Goal: Information Seeking & Learning: Learn about a topic

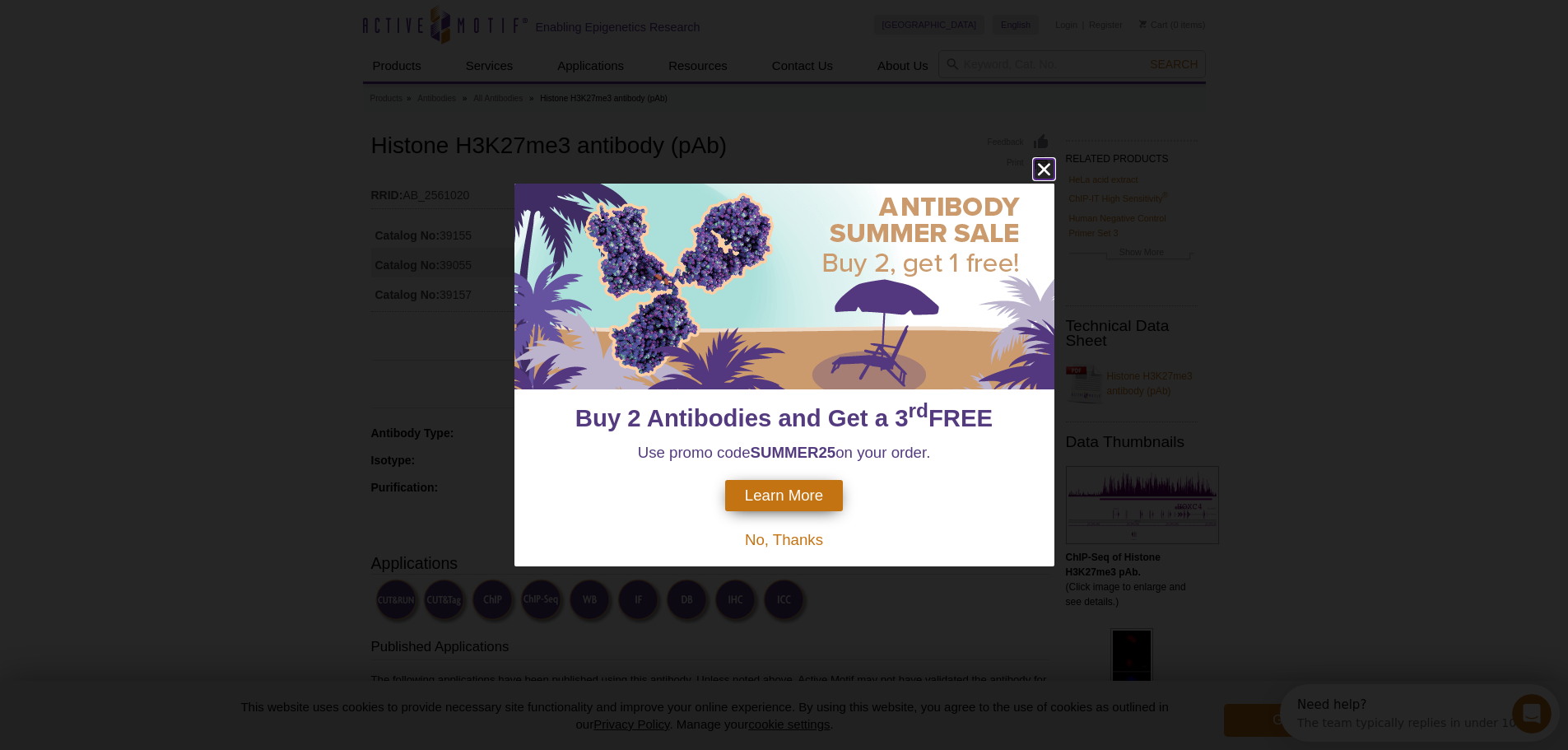
click at [1047, 170] on icon "close" at bounding box center [1044, 168] width 20 height 20
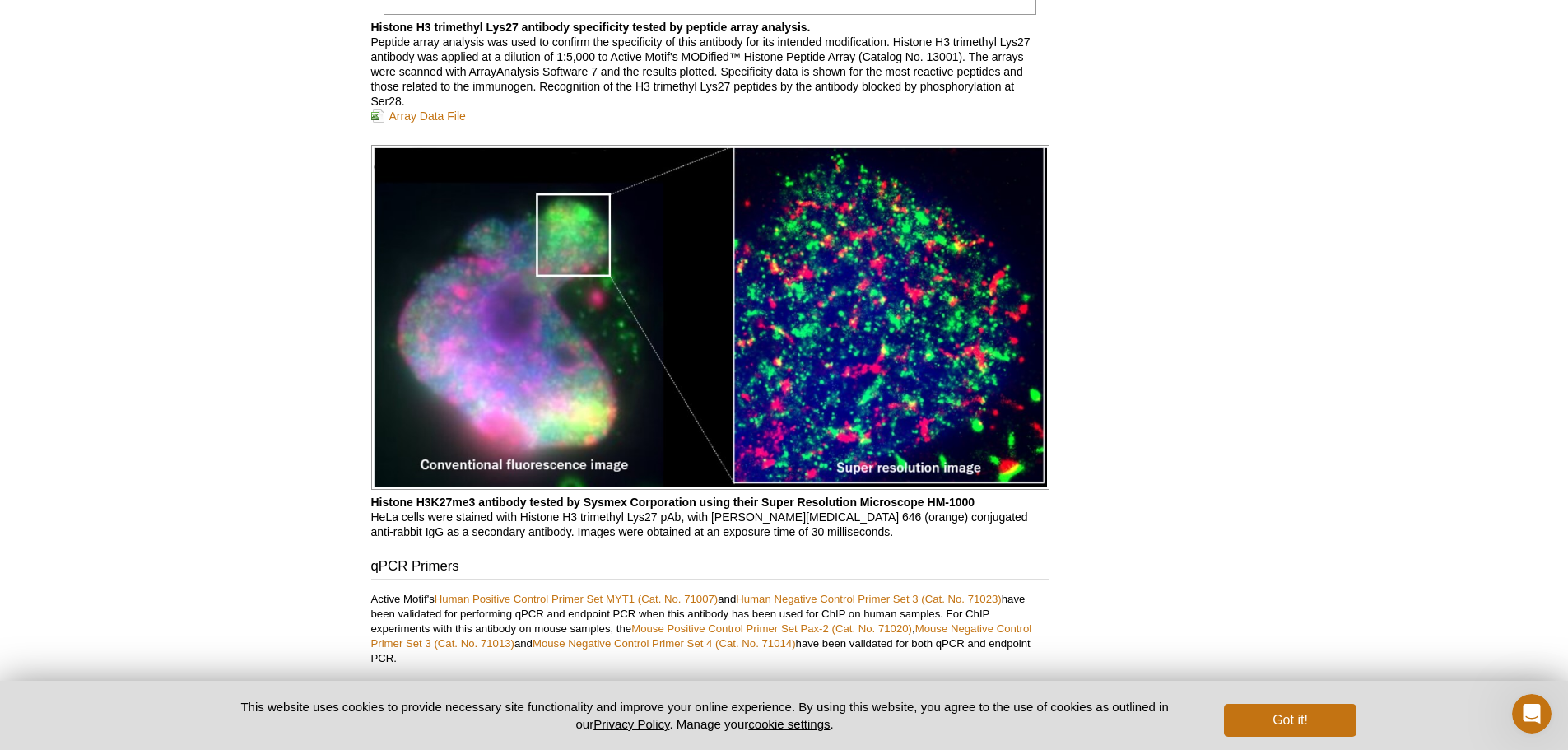
scroll to position [3304, 0]
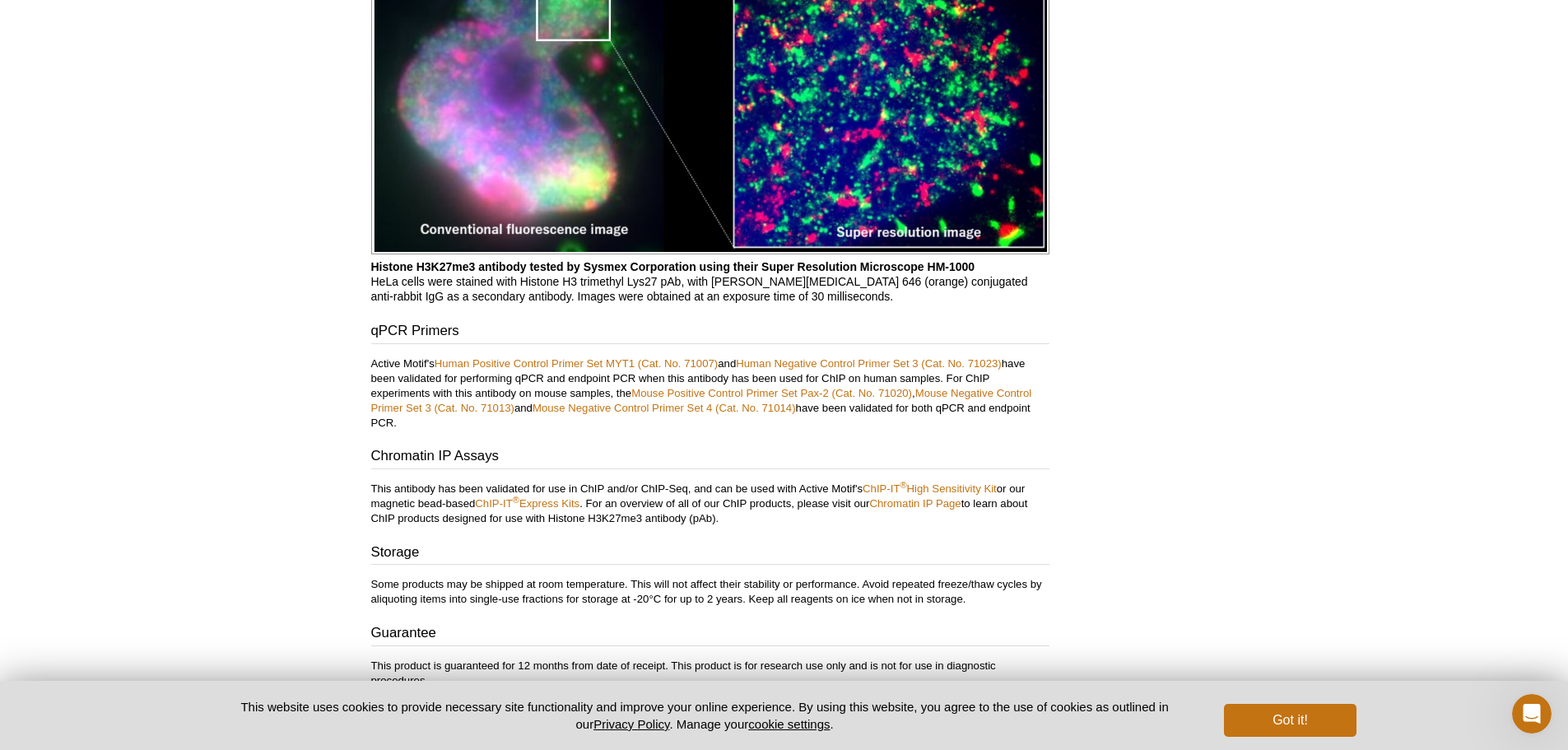
click at [1266, 697] on div "Got it!" at bounding box center [1285, 715] width 142 height 43
click at [1288, 722] on button "Got it!" at bounding box center [1290, 720] width 132 height 33
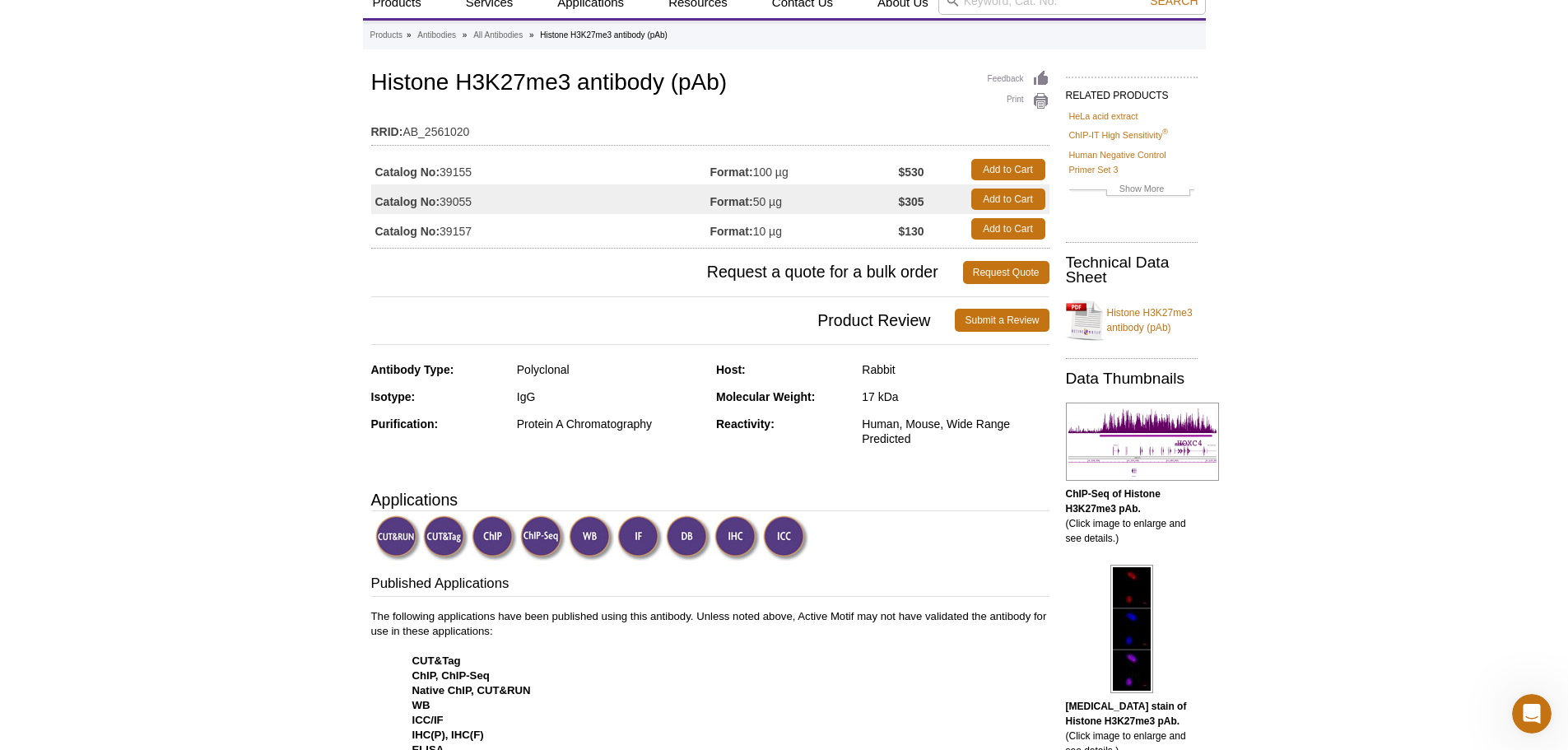
scroll to position [0, 0]
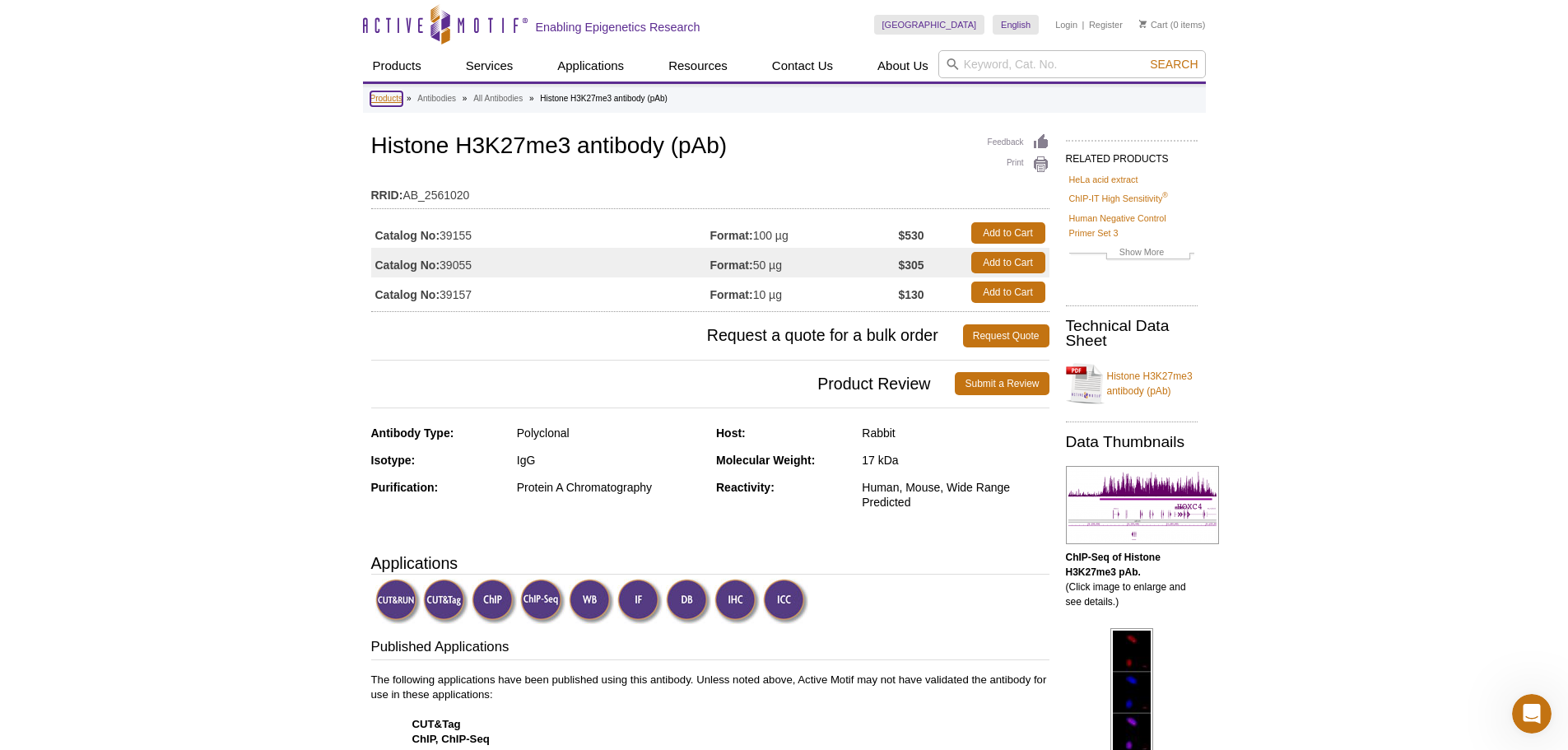
click at [399, 100] on link "Products" at bounding box center [386, 98] width 32 height 15
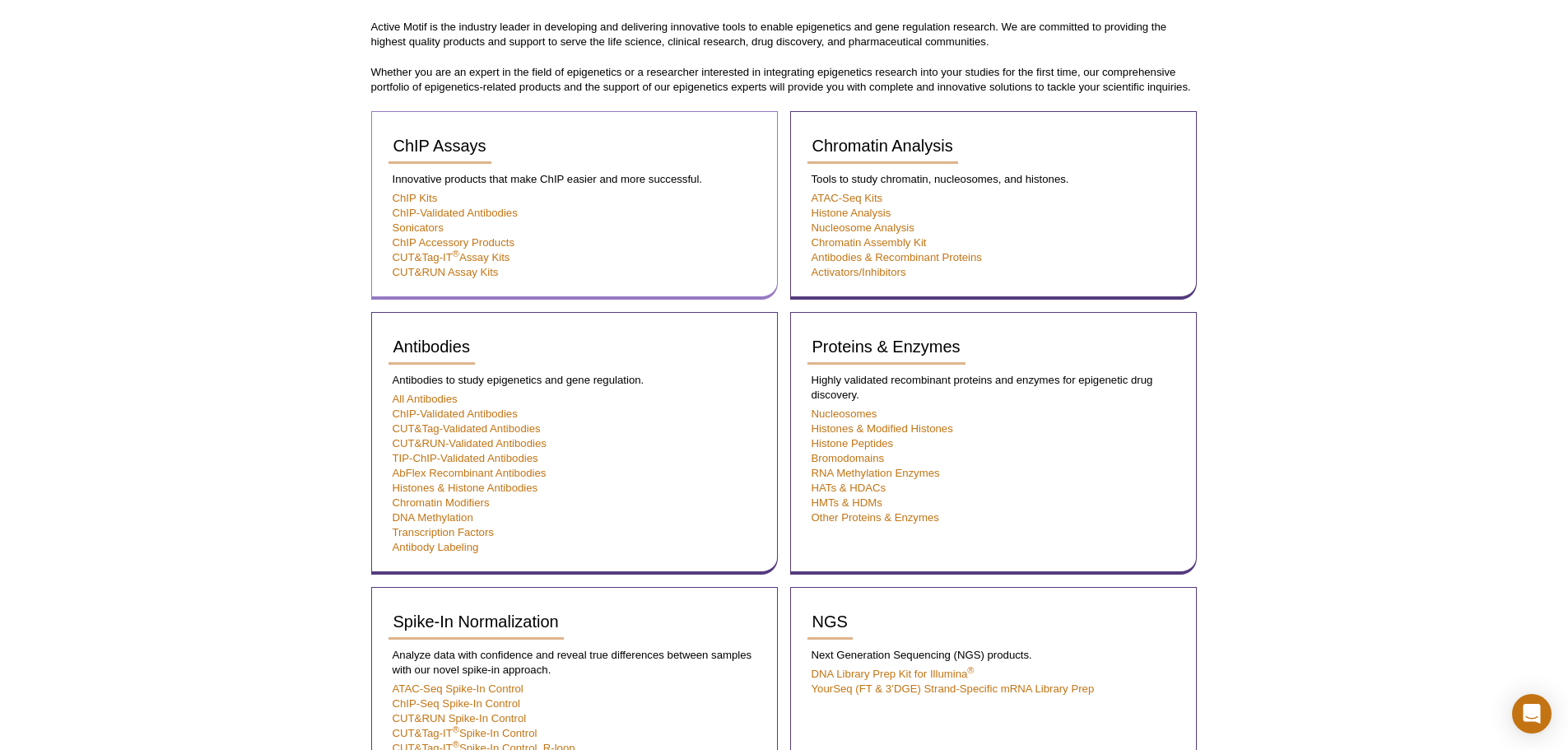
scroll to position [272, 0]
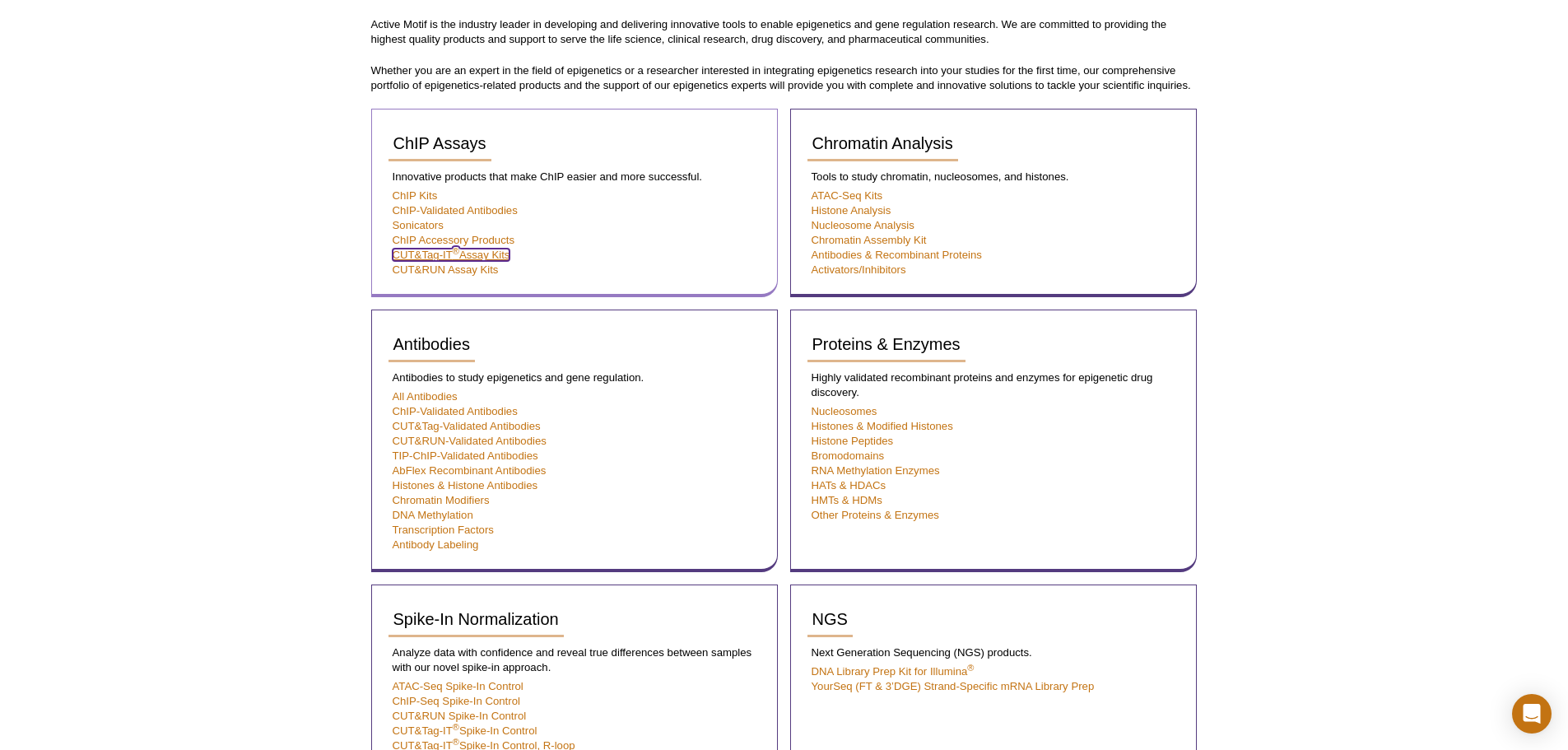
click at [421, 252] on link "CUT&Tag-IT ® Assay Kits" at bounding box center [452, 254] width 118 height 12
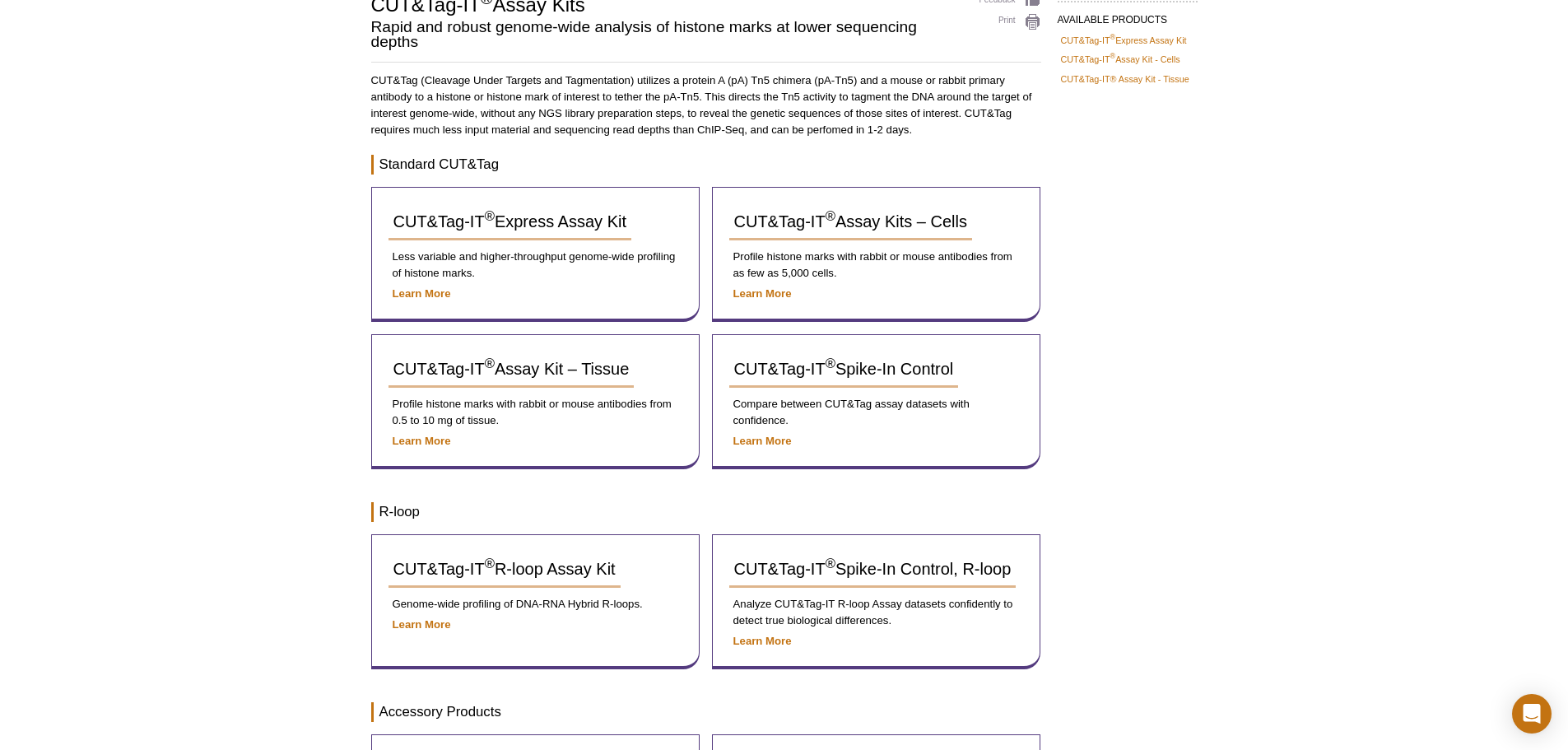
scroll to position [136, 0]
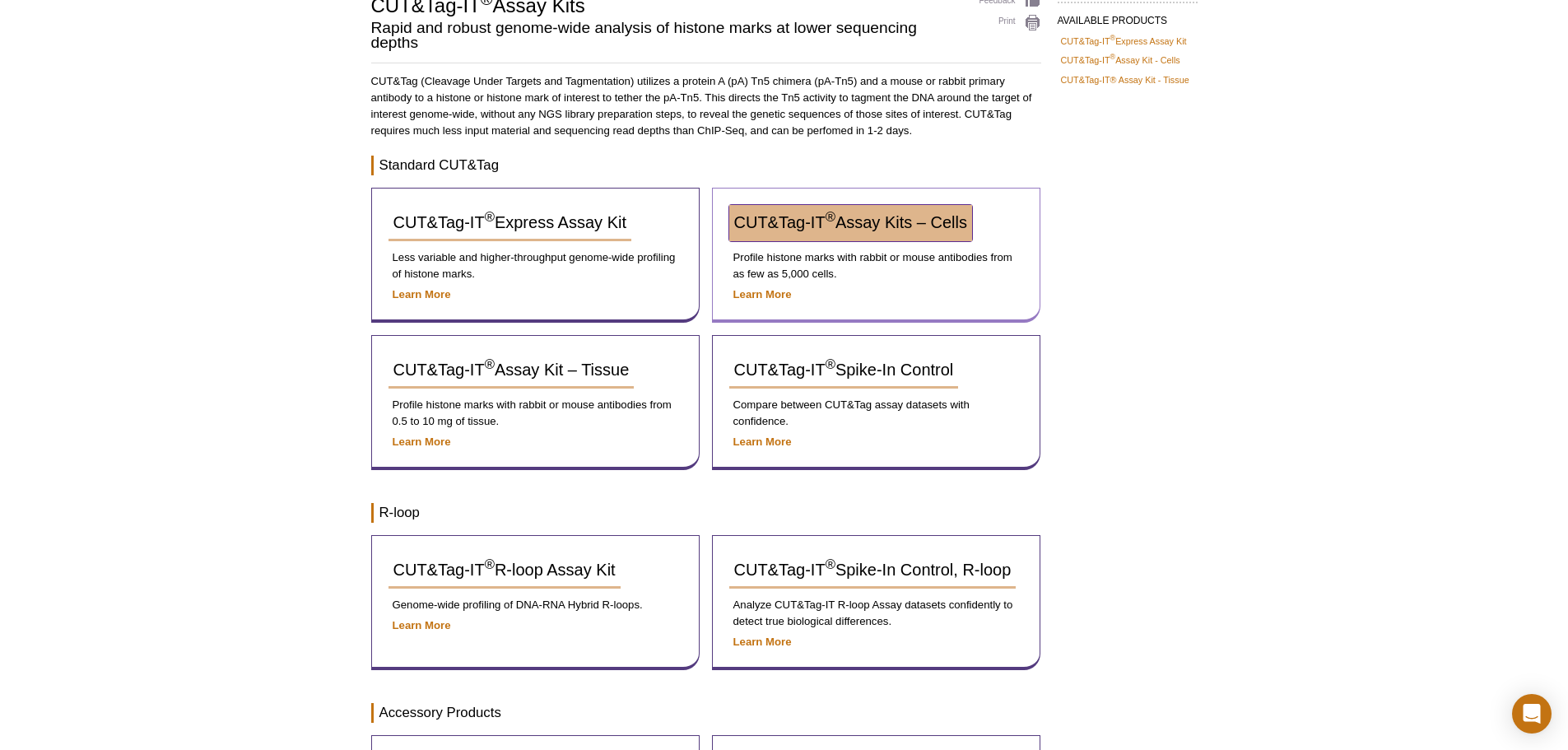
click at [865, 216] on span "CUT&Tag-IT ® Assay Kits – Cells" at bounding box center [851, 222] width 233 height 18
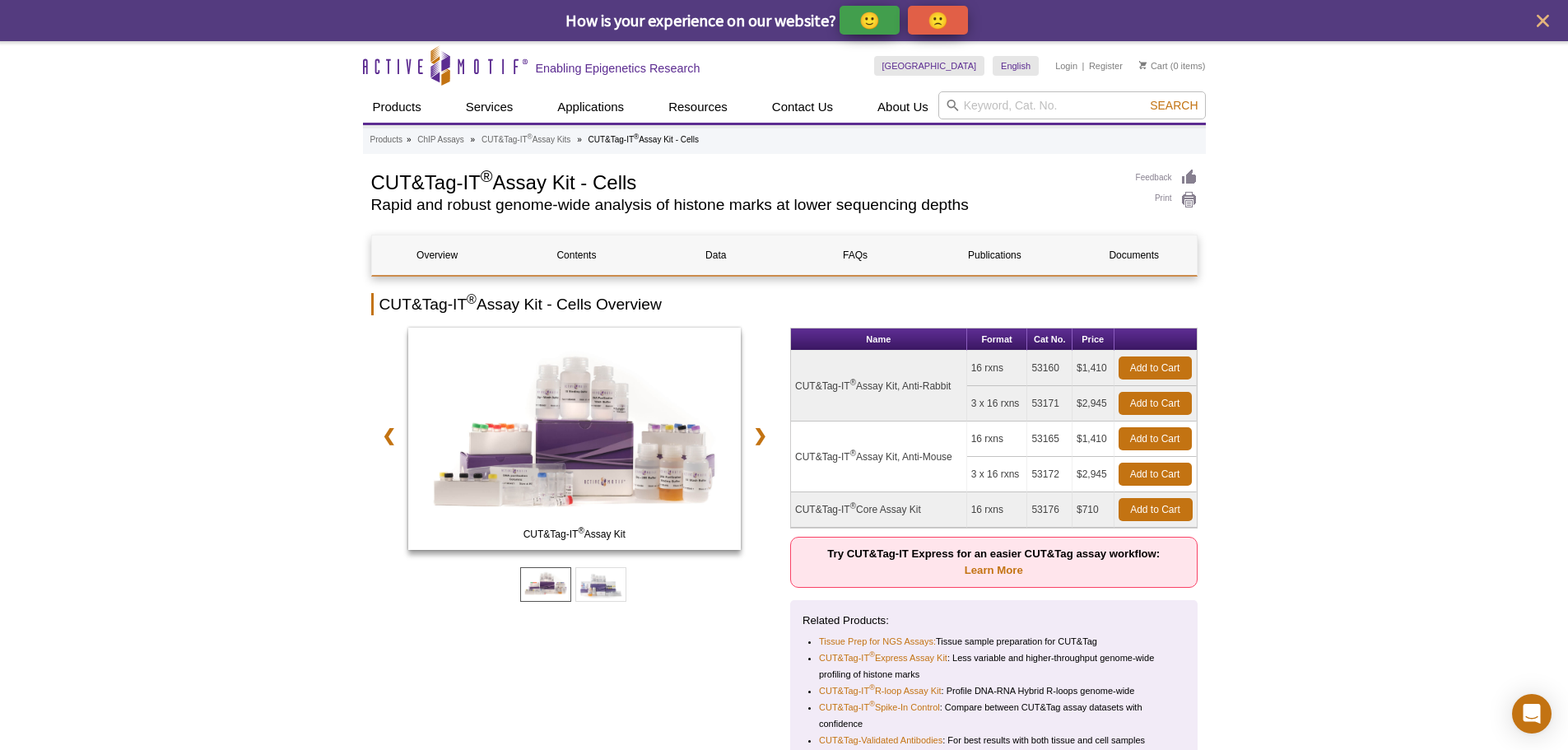
drag, startPoint x: 1107, startPoint y: 362, endPoint x: 1083, endPoint y: 372, distance: 26.0
click at [1083, 372] on td "$1,410" at bounding box center [1094, 368] width 42 height 35
copy td "1,410"
